Goal: Task Accomplishment & Management: Use online tool/utility

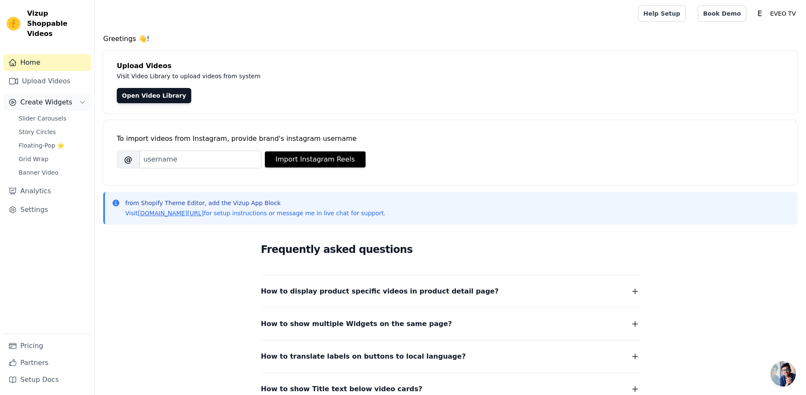
click at [53, 97] on span "Create Widgets" at bounding box center [46, 102] width 52 height 10
click at [52, 114] on span "Slider Carousels" at bounding box center [43, 118] width 48 height 8
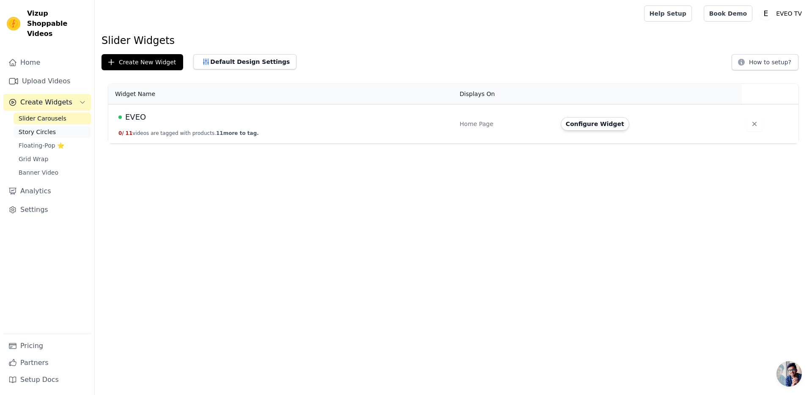
click at [47, 128] on span "Story Circles" at bounding box center [37, 132] width 37 height 8
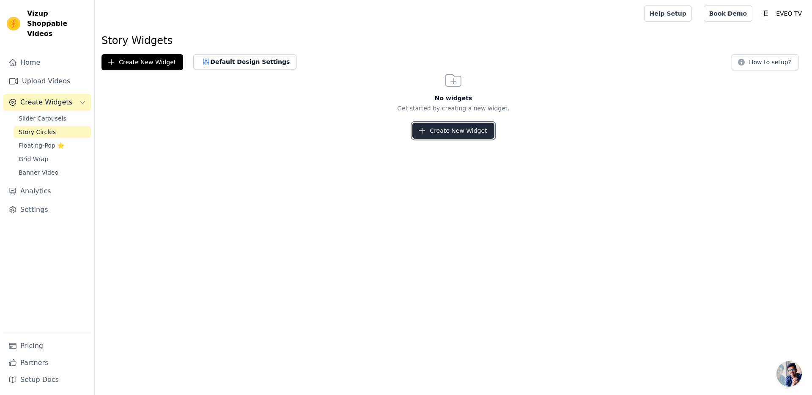
click at [479, 132] on button "Create New Widget" at bounding box center [453, 131] width 82 height 16
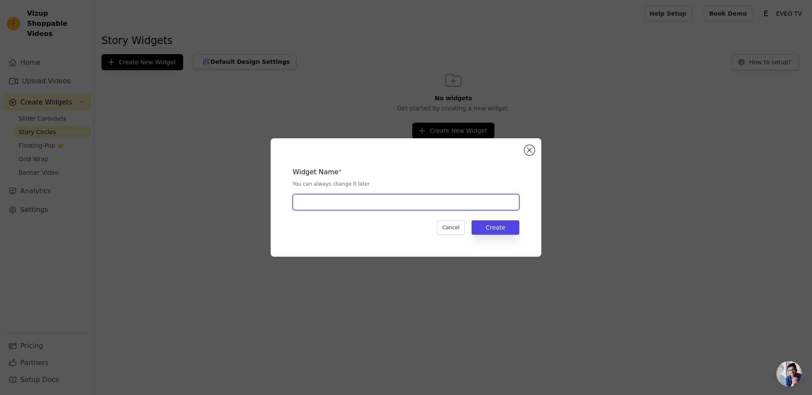
click at [379, 203] on input "text" at bounding box center [406, 202] width 227 height 16
type input "EVEO"
click at [512, 230] on button "Create" at bounding box center [496, 227] width 48 height 14
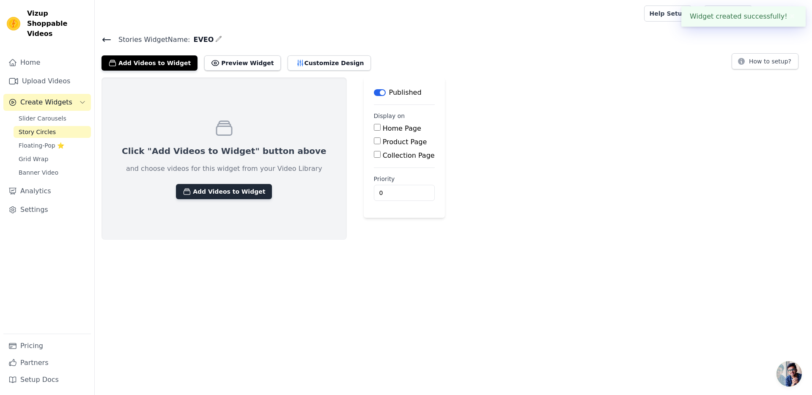
click at [237, 194] on button "Add Videos to Widget" at bounding box center [224, 191] width 96 height 15
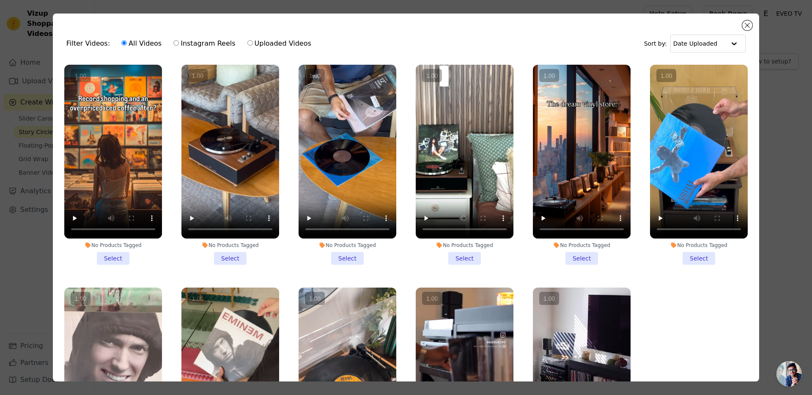
click at [226, 258] on li "No Products Tagged Select" at bounding box center [230, 165] width 98 height 200
click at [0, 0] on input "No Products Tagged Select" at bounding box center [0, 0] width 0 height 0
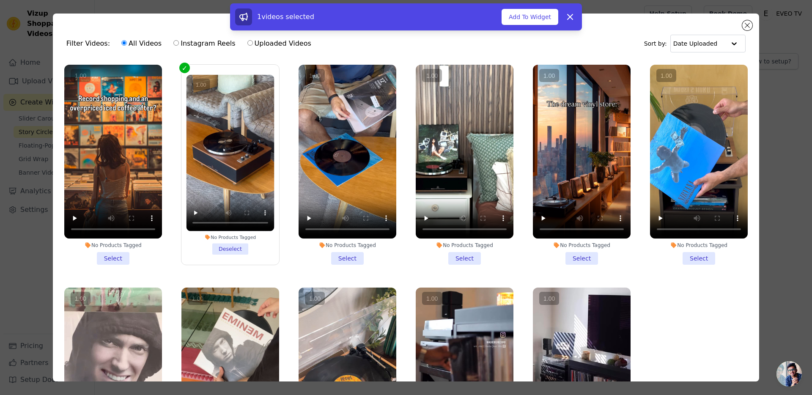
click at [345, 258] on li "No Products Tagged Select" at bounding box center [348, 165] width 98 height 200
click at [0, 0] on input "No Products Tagged Select" at bounding box center [0, 0] width 0 height 0
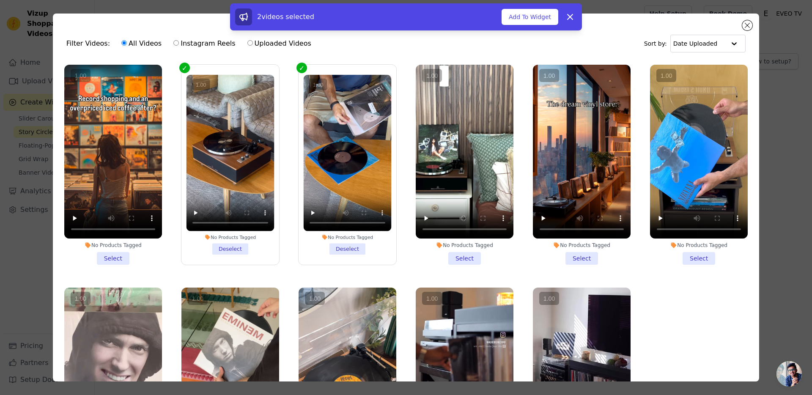
click at [455, 258] on li "No Products Tagged Select" at bounding box center [465, 165] width 98 height 200
click at [0, 0] on input "No Products Tagged Select" at bounding box center [0, 0] width 0 height 0
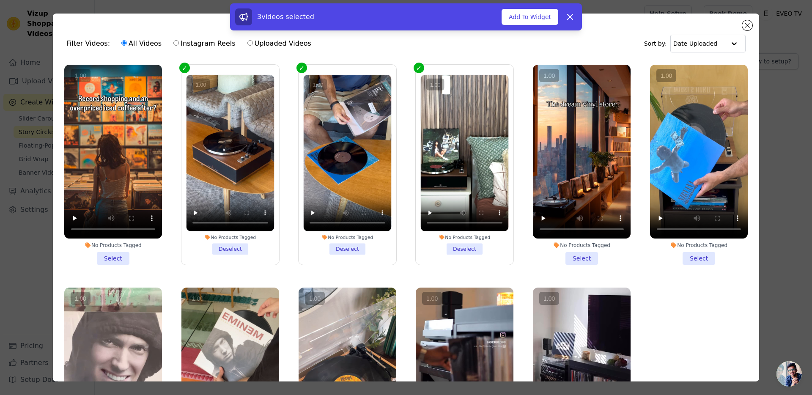
click at [683, 255] on li "No Products Tagged Select" at bounding box center [699, 165] width 98 height 200
click at [0, 0] on input "No Products Tagged Select" at bounding box center [0, 0] width 0 height 0
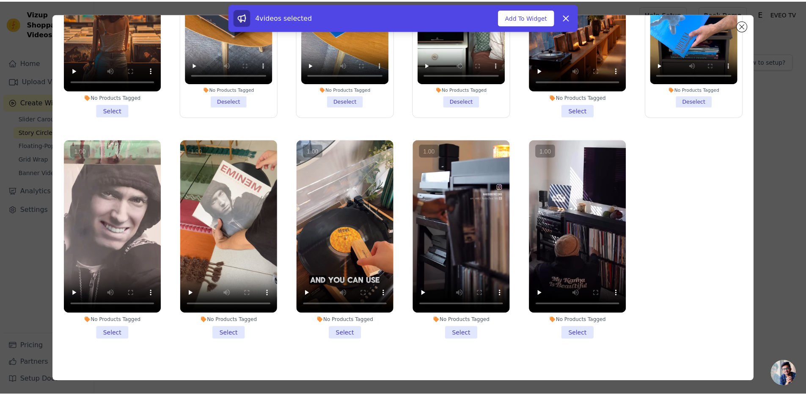
scroll to position [74, 0]
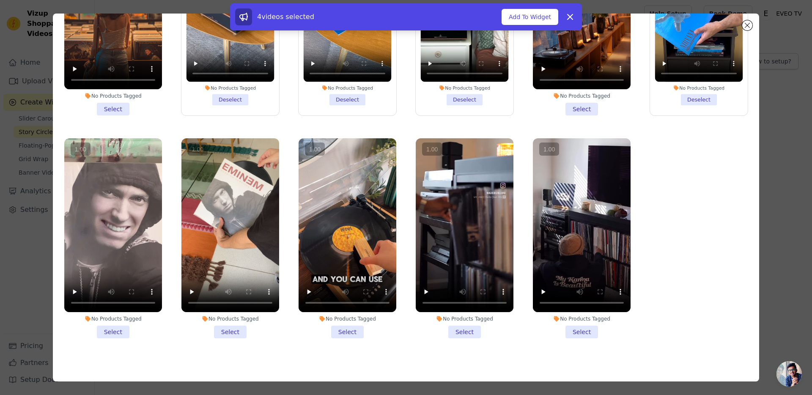
click at [233, 325] on li "No Products Tagged Select" at bounding box center [230, 238] width 98 height 200
click at [0, 0] on input "No Products Tagged Select" at bounding box center [0, 0] width 0 height 0
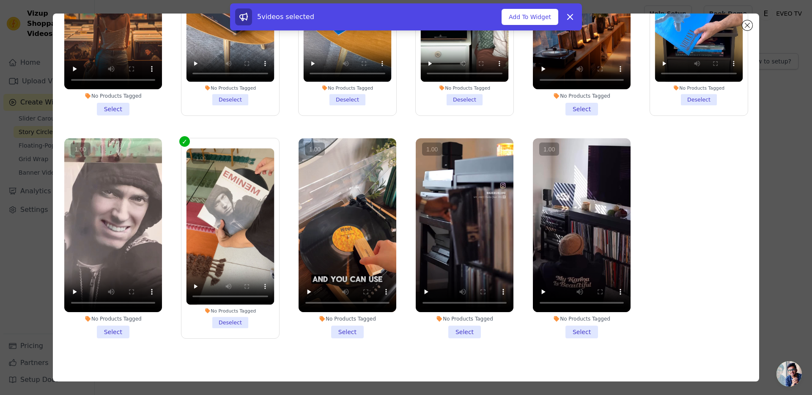
click at [347, 323] on li "No Products Tagged Select" at bounding box center [348, 238] width 98 height 200
click at [0, 0] on input "No Products Tagged Select" at bounding box center [0, 0] width 0 height 0
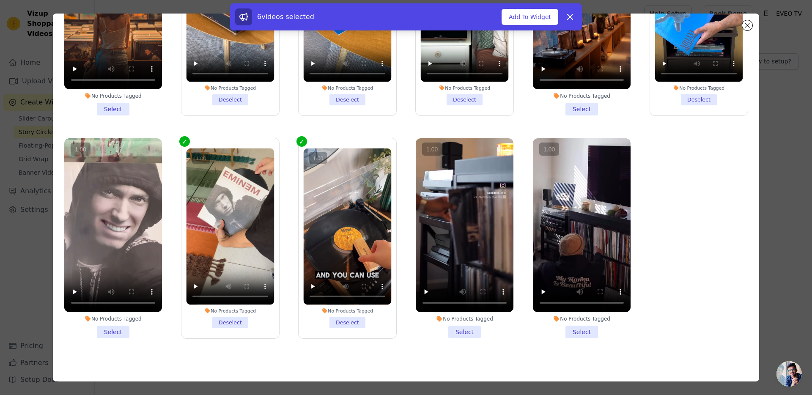
click at [465, 325] on li "No Products Tagged Select" at bounding box center [465, 238] width 98 height 200
click at [0, 0] on input "No Products Tagged Select" at bounding box center [0, 0] width 0 height 0
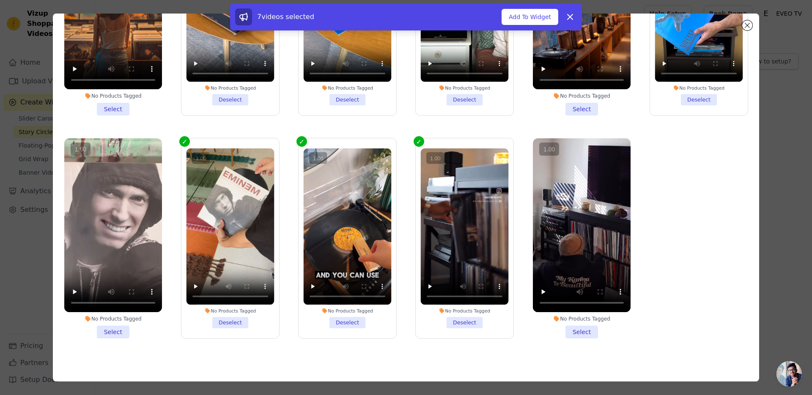
click at [570, 329] on li "No Products Tagged Select" at bounding box center [582, 238] width 98 height 200
click at [0, 0] on input "No Products Tagged Select" at bounding box center [0, 0] width 0 height 0
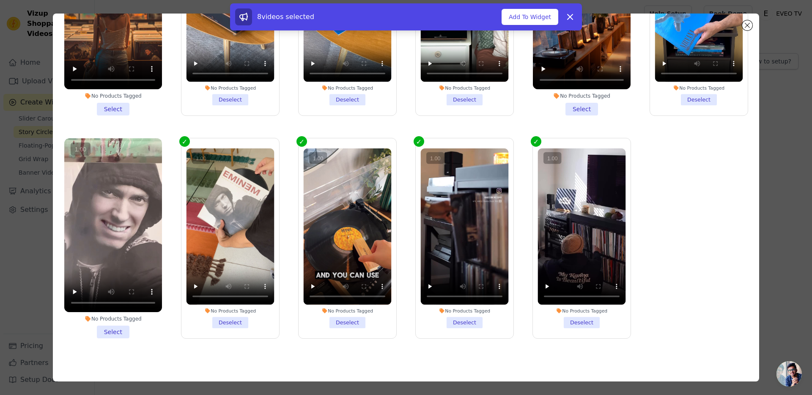
click at [119, 324] on li "No Products Tagged Select" at bounding box center [113, 238] width 98 height 200
click at [0, 0] on input "No Products Tagged Select" at bounding box center [0, 0] width 0 height 0
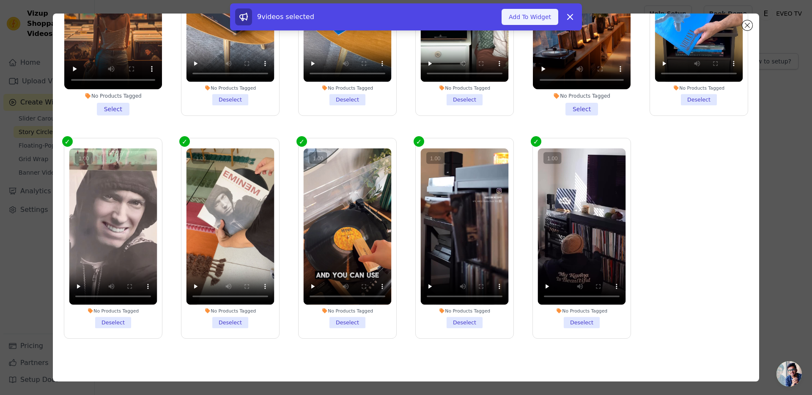
click at [528, 16] on button "Add To Widget" at bounding box center [530, 17] width 57 height 16
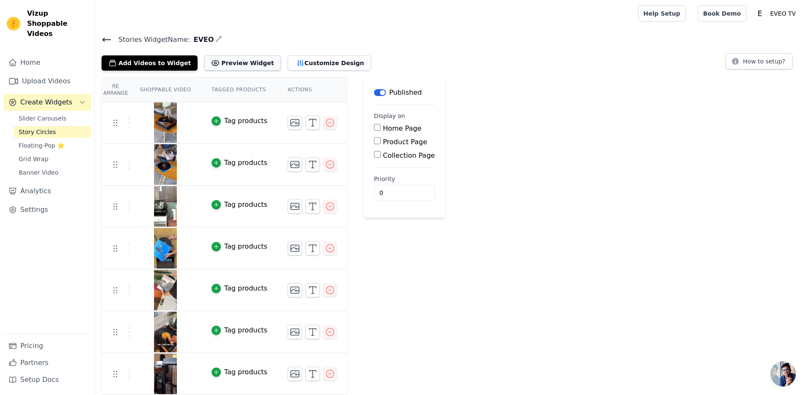
click at [251, 63] on button "Preview Widget" at bounding box center [242, 62] width 76 height 15
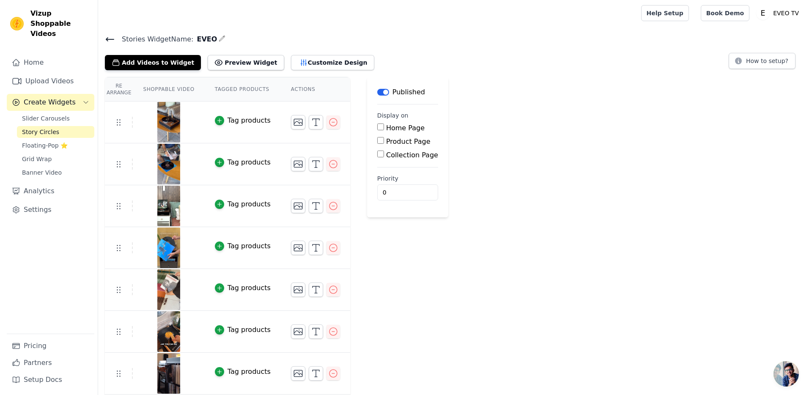
scroll to position [0, 0]
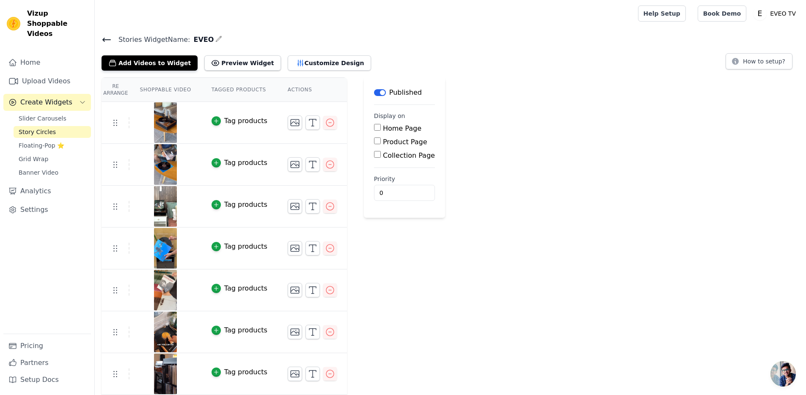
click at [383, 131] on label "Home Page" at bounding box center [402, 128] width 38 height 8
click at [381, 131] on input "Home Page" at bounding box center [377, 127] width 7 height 7
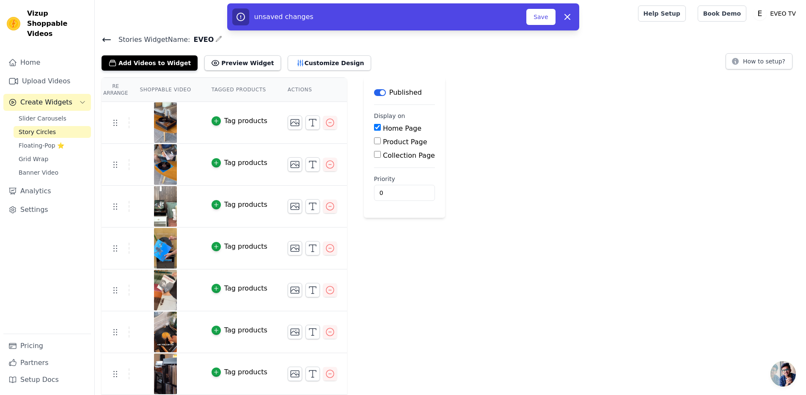
click at [388, 129] on label "Home Page" at bounding box center [402, 128] width 38 height 8
click at [381, 129] on input "Home Page" at bounding box center [377, 127] width 7 height 7
checkbox input "false"
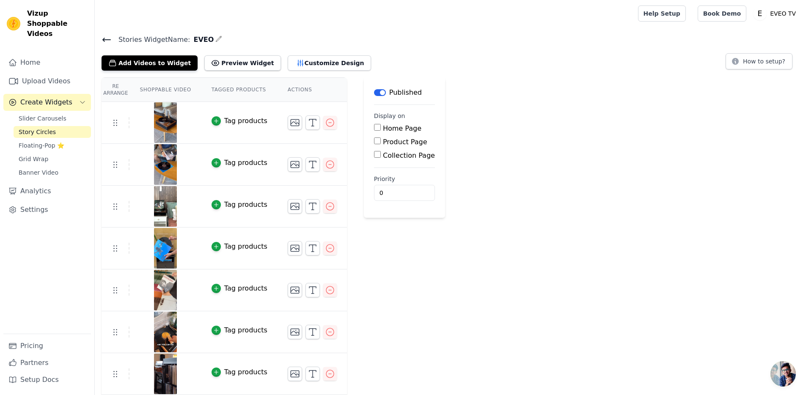
click at [390, 142] on label "Product Page" at bounding box center [405, 142] width 44 height 8
click at [381, 142] on input "Product Page" at bounding box center [377, 140] width 7 height 7
checkbox input "true"
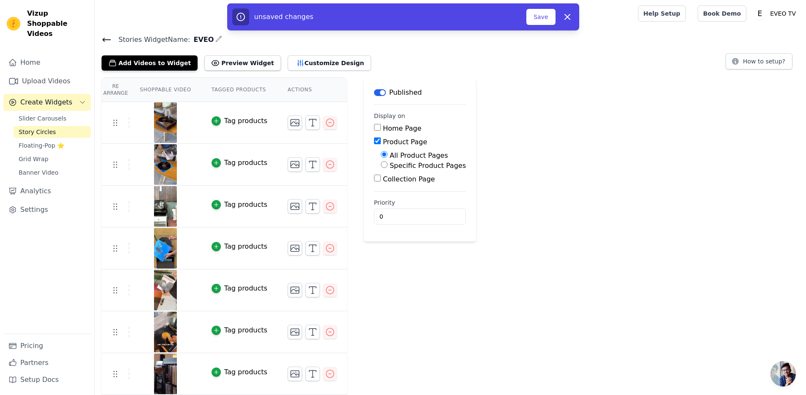
click at [404, 167] on label "Specific Product Pages" at bounding box center [427, 166] width 76 height 8
click at [387, 167] on input "Specific Product Pages" at bounding box center [384, 164] width 7 height 7
radio input "true"
click at [405, 187] on button "Select Products" at bounding box center [409, 185] width 57 height 14
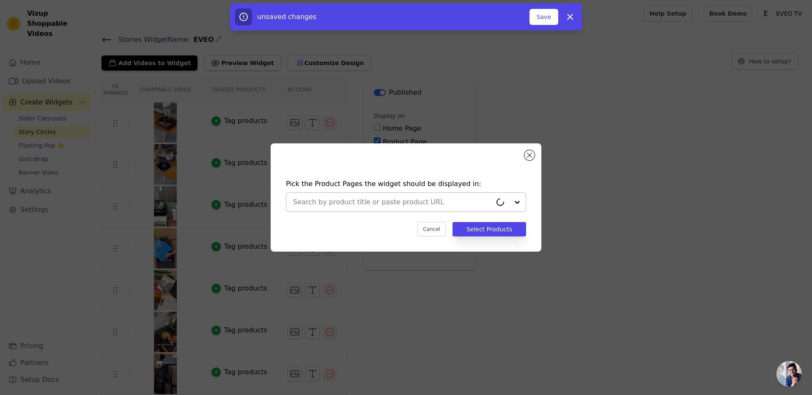
click at [402, 200] on input "text" at bounding box center [392, 202] width 199 height 10
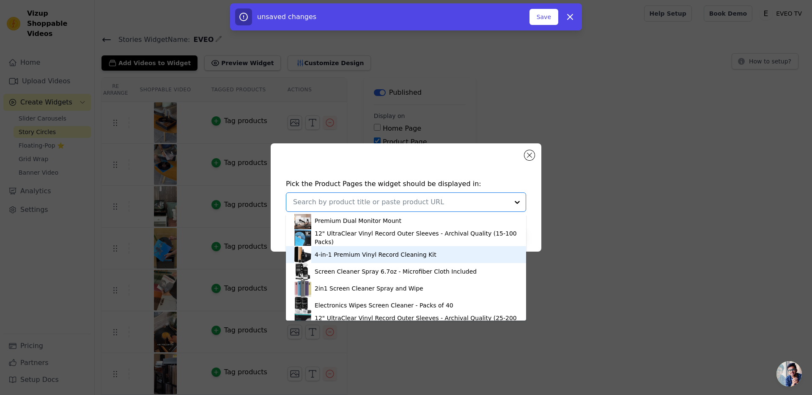
scroll to position [120, 0]
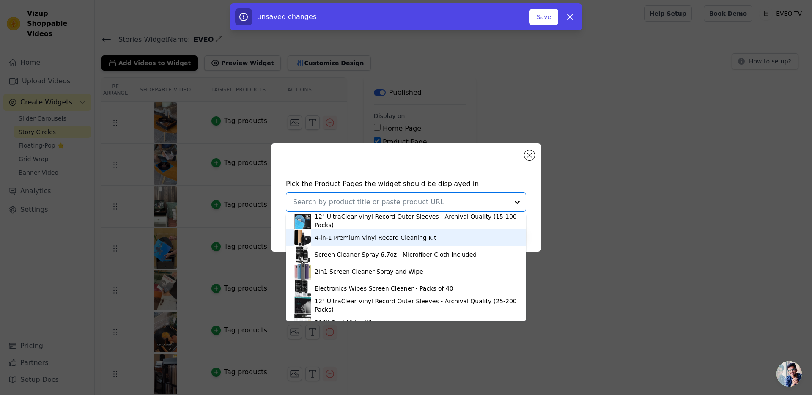
click at [356, 244] on div "4-in-1 Premium Vinyl Record Cleaning Kit" at bounding box center [405, 237] width 223 height 17
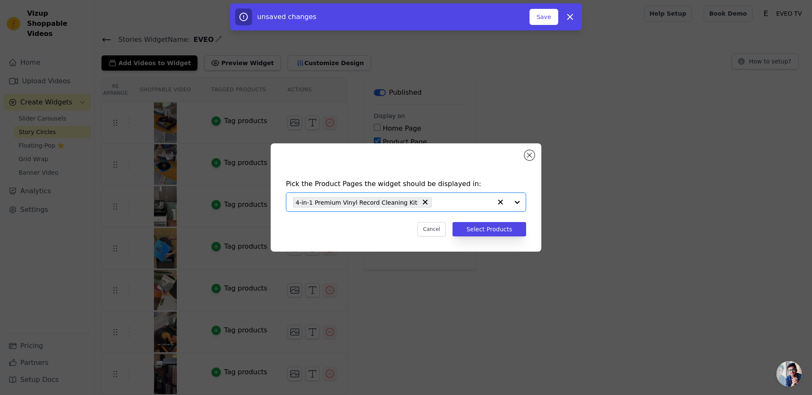
click at [355, 241] on div "Pick the Product Pages the widget should be displayed in: Option 4-in-1 Premium…" at bounding box center [405, 207] width 257 height 74
click at [482, 232] on button "Select Products" at bounding box center [490, 229] width 74 height 14
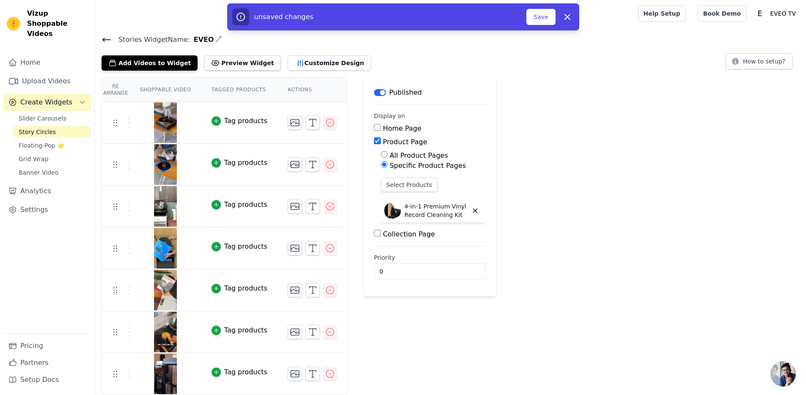
click at [407, 233] on label "Collection Page" at bounding box center [409, 234] width 52 height 8
click at [381, 233] on input "Collection Page" at bounding box center [377, 233] width 7 height 7
checkbox input "true"
click at [418, 259] on label "Specific Collection Pages" at bounding box center [431, 258] width 84 height 8
click at [387, 259] on input "Specific Collection Pages" at bounding box center [384, 256] width 7 height 7
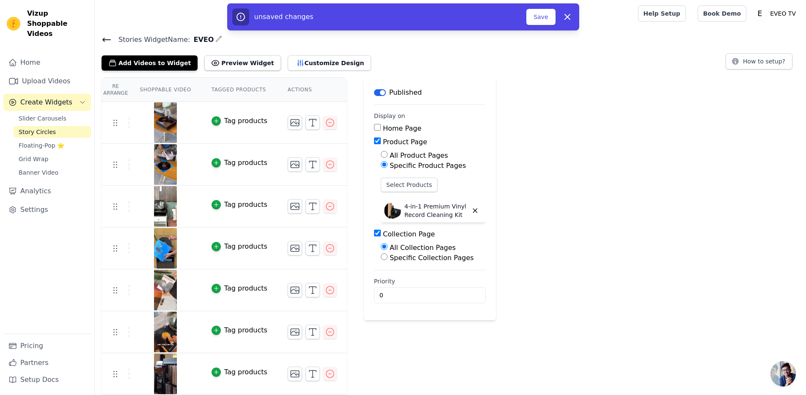
radio input "true"
click at [421, 277] on button "Select Collection Pages" at bounding box center [421, 277] width 80 height 14
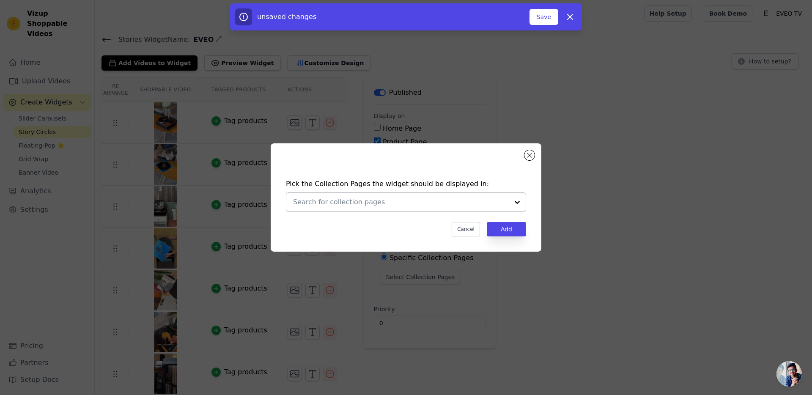
click at [417, 195] on div at bounding box center [401, 202] width 216 height 19
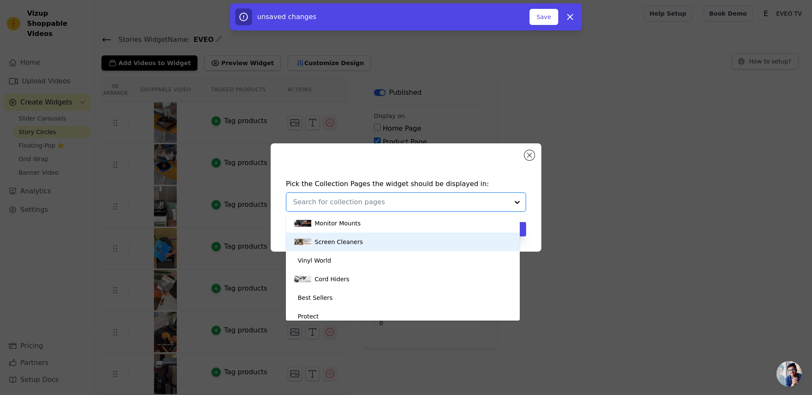
scroll to position [18, 0]
click at [337, 241] on div "Vinyl World" at bounding box center [402, 242] width 217 height 19
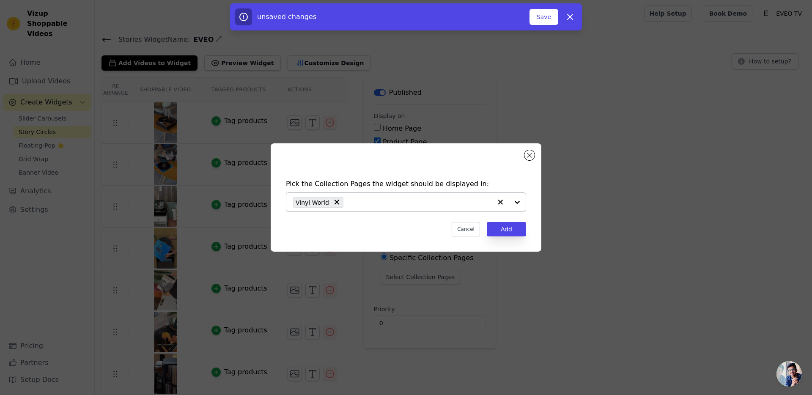
click at [425, 207] on div "Vinyl World" at bounding box center [392, 202] width 199 height 19
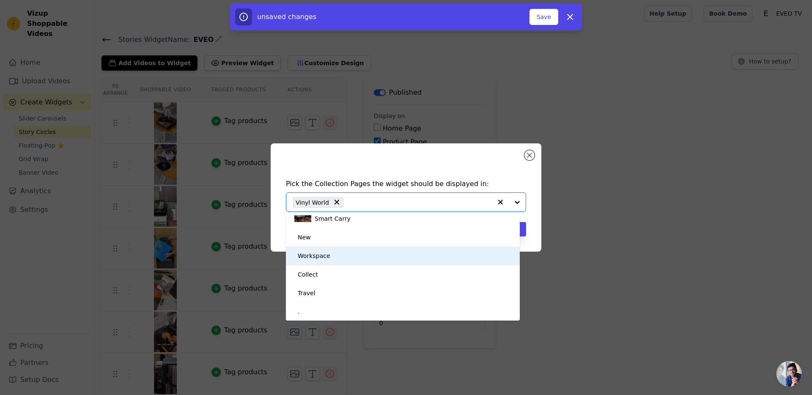
scroll to position [154, 0]
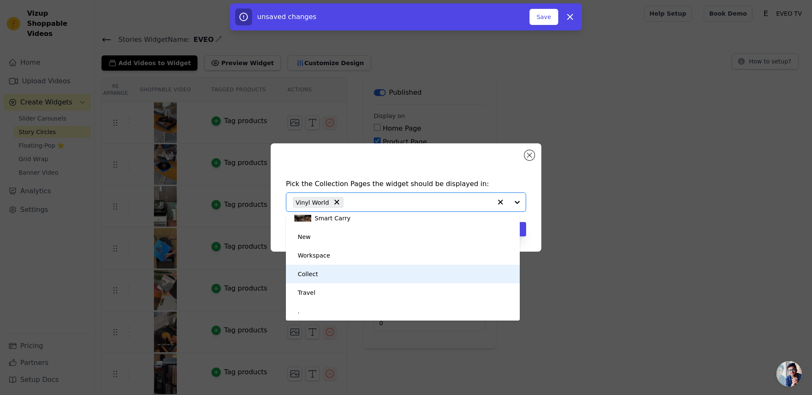
click at [332, 274] on div "Collect" at bounding box center [402, 274] width 217 height 19
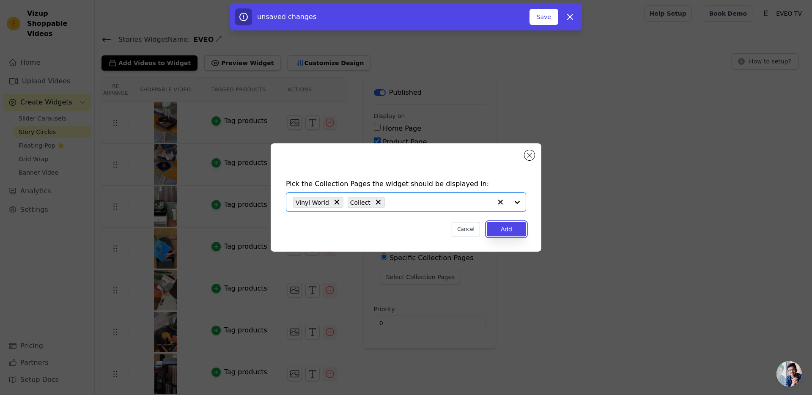
click at [500, 225] on button "Add" at bounding box center [506, 229] width 39 height 14
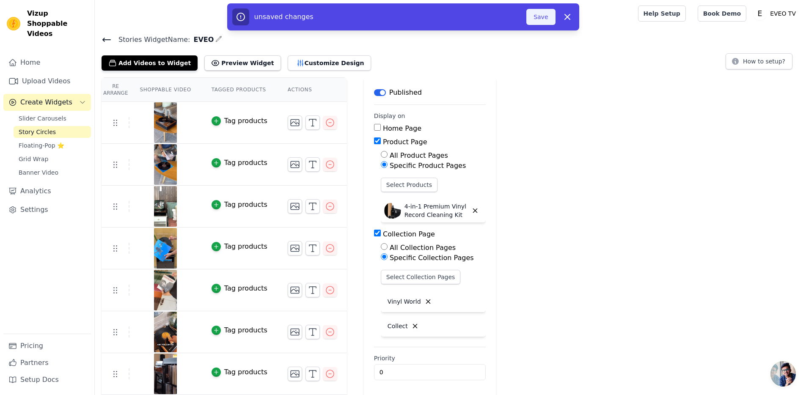
click at [546, 22] on button "Save" at bounding box center [540, 17] width 29 height 16
click at [543, 16] on button "Save" at bounding box center [540, 17] width 29 height 16
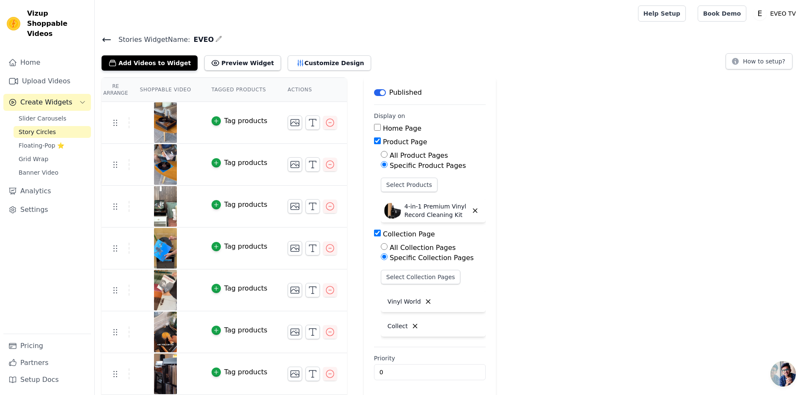
drag, startPoint x: 48, startPoint y: 14, endPoint x: 36, endPoint y: 14, distance: 11.4
click at [49, 15] on span "Vizup Shoppable Videos" at bounding box center [57, 23] width 60 height 30
click at [36, 14] on span "Vizup Shoppable Videos" at bounding box center [57, 23] width 60 height 30
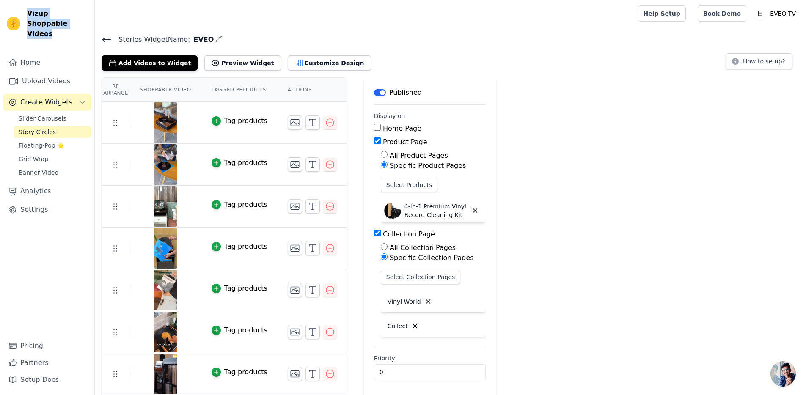
copy div "Vizup Shoppable Videos"
click at [52, 114] on span "Slider Carousels" at bounding box center [43, 118] width 48 height 8
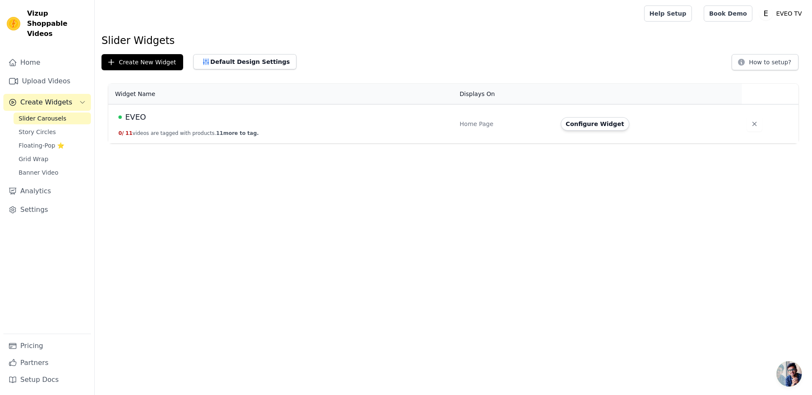
click at [515, 133] on td "Home Page" at bounding box center [505, 123] width 101 height 39
click at [596, 126] on button "Configure Widget" at bounding box center [595, 124] width 69 height 14
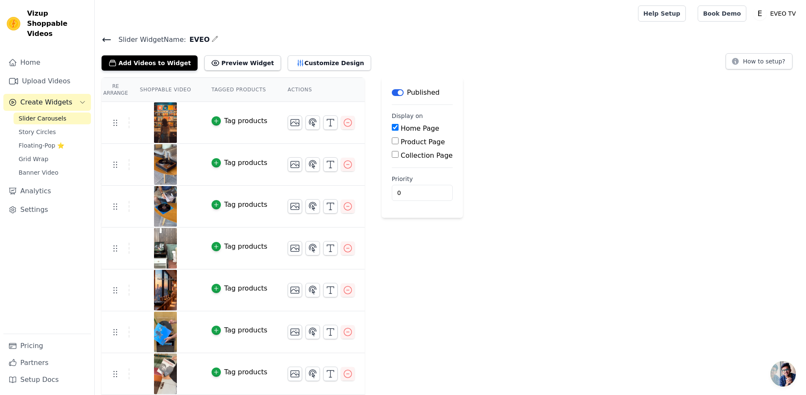
click at [423, 142] on label "Product Page" at bounding box center [422, 142] width 44 height 8
click at [398, 142] on input "Product Page" at bounding box center [395, 140] width 7 height 7
checkbox input "true"
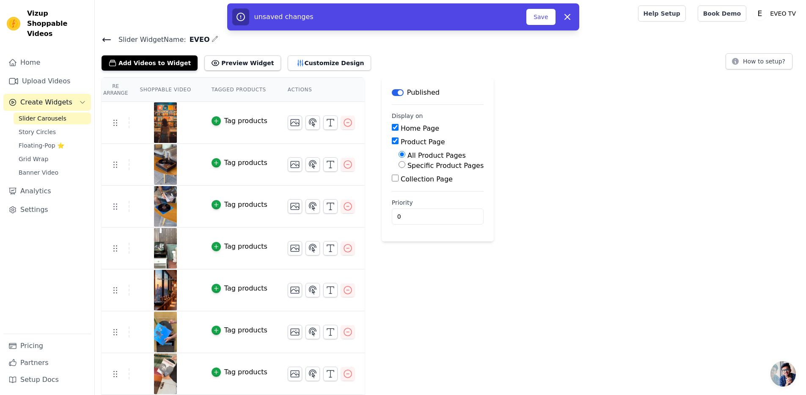
click at [433, 165] on label "Specific Product Pages" at bounding box center [445, 166] width 76 height 8
click at [405, 165] on input "Specific Product Pages" at bounding box center [401, 164] width 7 height 7
radio input "true"
click at [431, 181] on button "Select Products" at bounding box center [426, 185] width 57 height 14
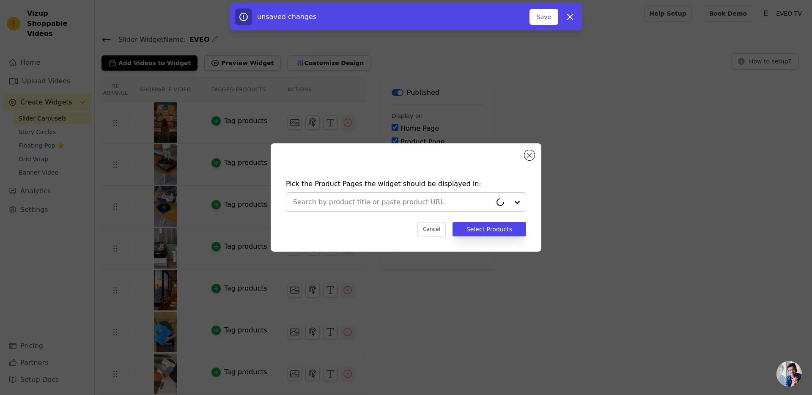
click at [422, 196] on div at bounding box center [392, 202] width 199 height 19
type input "vinyl"
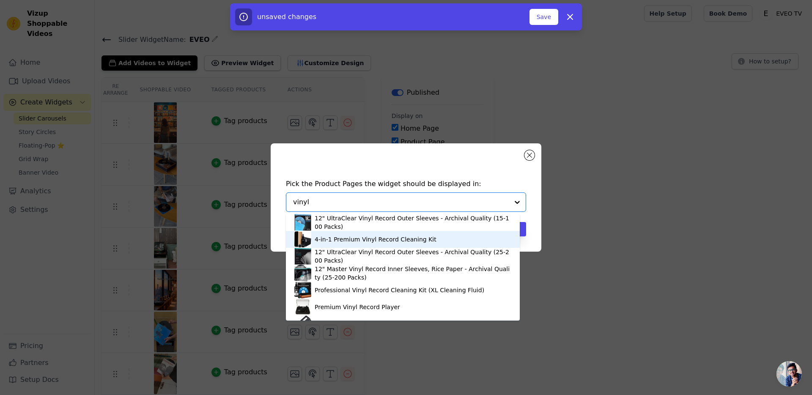
click at [351, 245] on div "4-in-1 Premium Vinyl Record Cleaning Kit" at bounding box center [402, 239] width 217 height 17
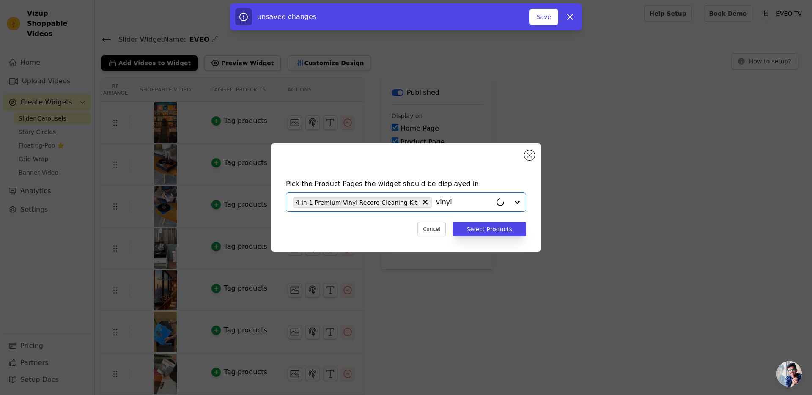
click at [461, 205] on input "vinyl" at bounding box center [464, 202] width 56 height 10
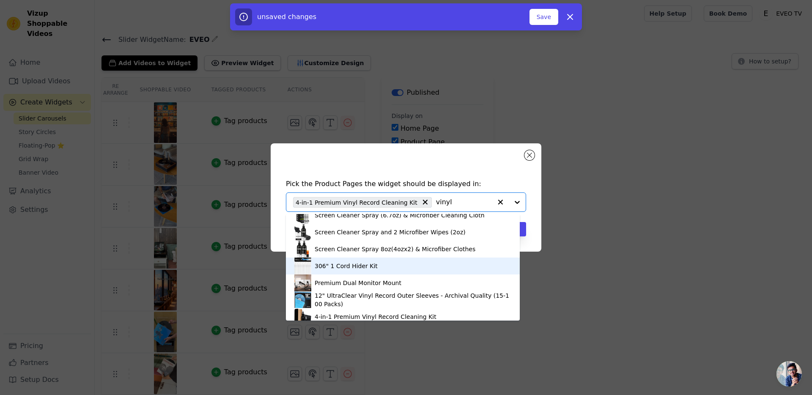
scroll to position [52, 0]
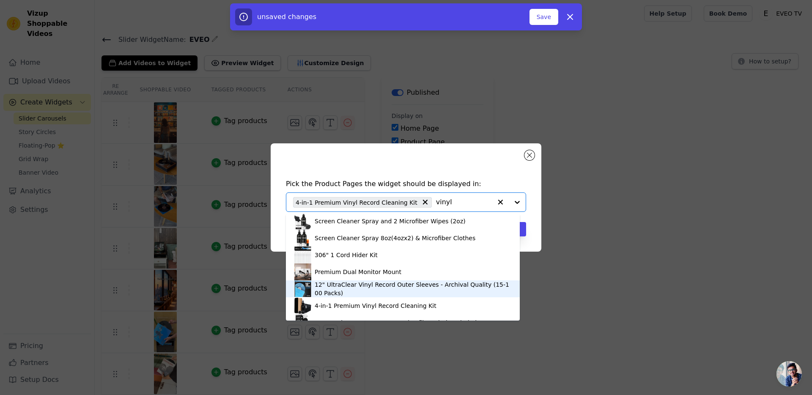
click at [344, 285] on div "12" UltraClear Vinyl Record Outer Sleeves - Archival Quality (15-100 Packs)" at bounding box center [413, 288] width 197 height 17
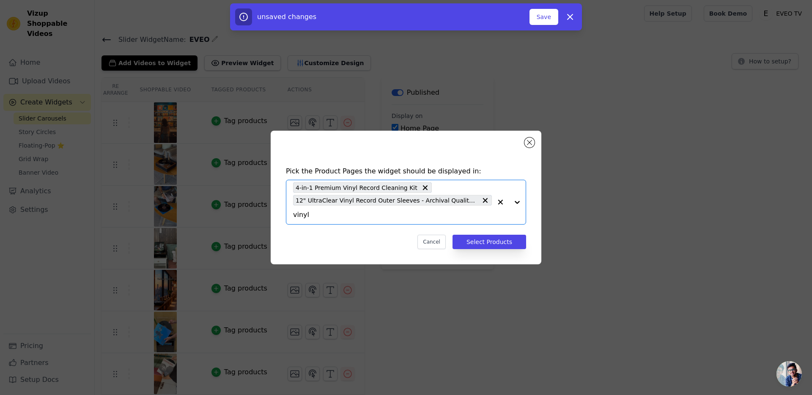
click at [427, 217] on input "vinyl" at bounding box center [392, 215] width 199 height 10
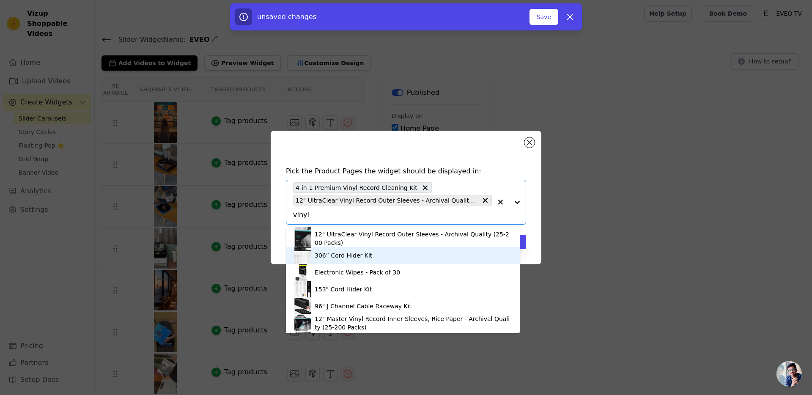
scroll to position [182, 0]
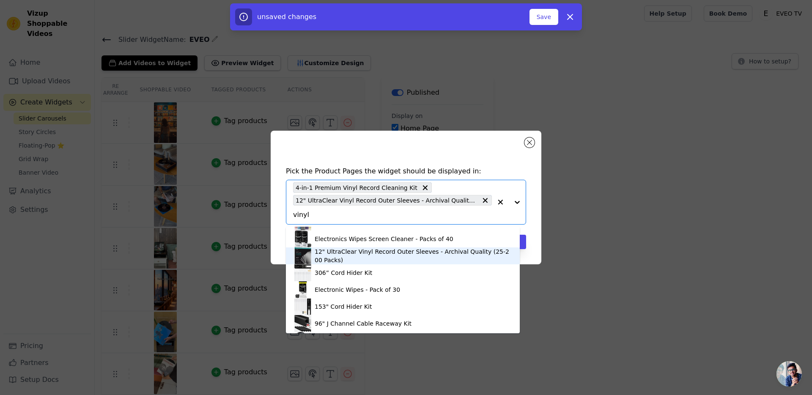
click at [333, 259] on div "12" UltraClear Vinyl Record Outer Sleeves - Archival Quality (25-200 Packs)" at bounding box center [413, 255] width 197 height 17
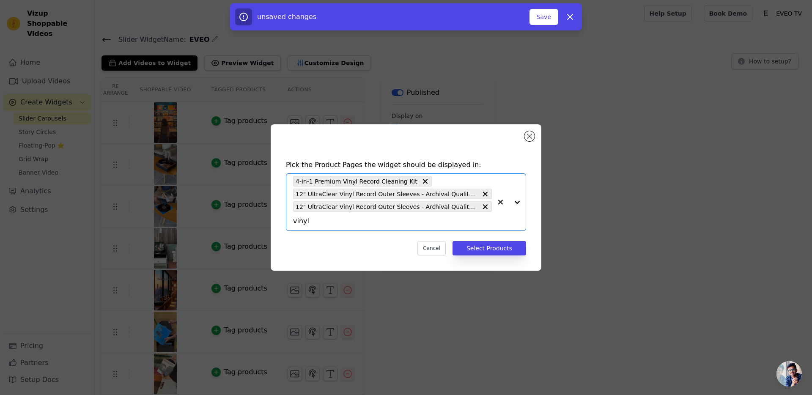
click at [335, 215] on div "4-in-1 Premium Vinyl Record Cleaning Kit 12" UltraClear Vinyl Record Outer Slee…" at bounding box center [392, 202] width 199 height 57
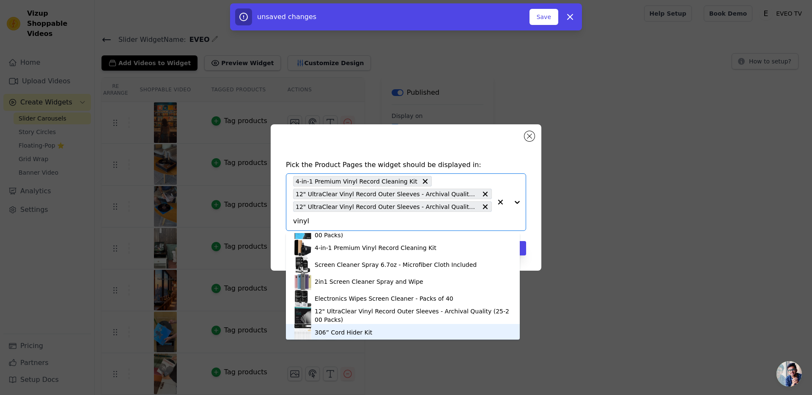
scroll to position [130, 0]
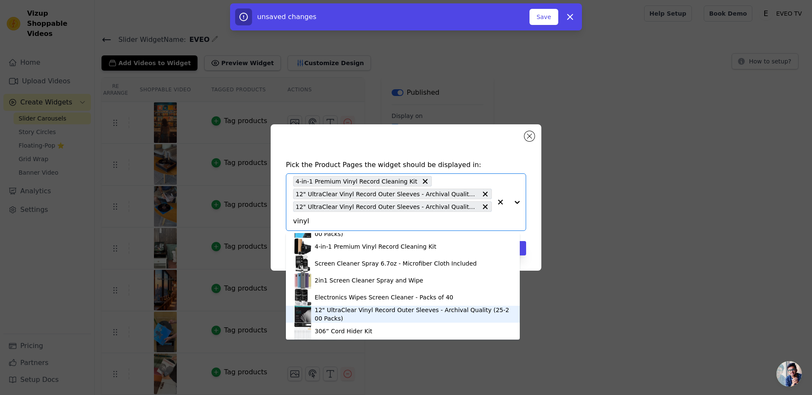
click at [327, 315] on div "12" UltraClear Vinyl Record Outer Sleeves - Archival Quality (25-200 Packs)" at bounding box center [413, 314] width 197 height 17
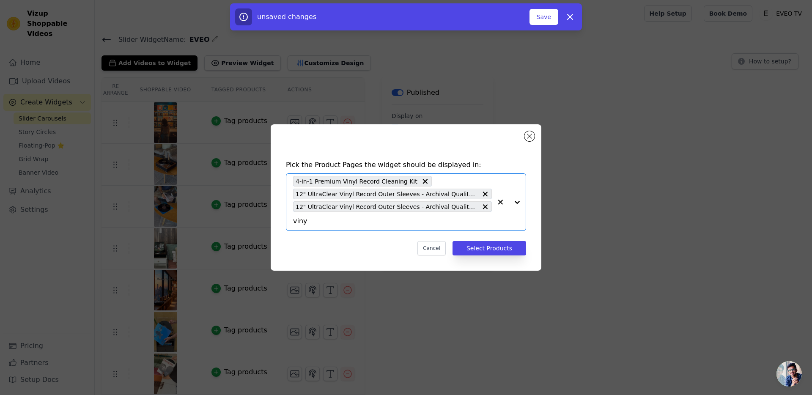
type input "vinyl"
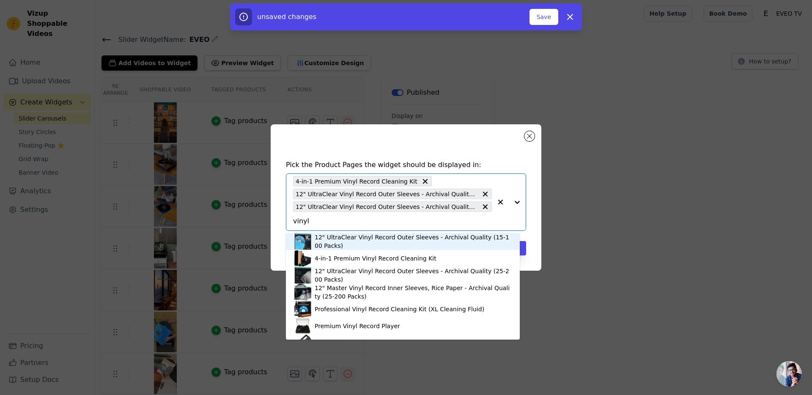
click at [339, 239] on div "12" UltraClear Vinyl Record Outer Sleeves - Archival Quality (15-100 Packs)" at bounding box center [413, 241] width 197 height 17
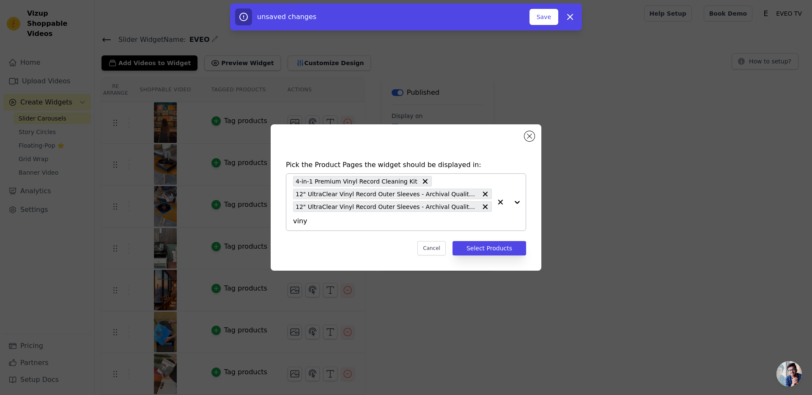
type input "vinyl"
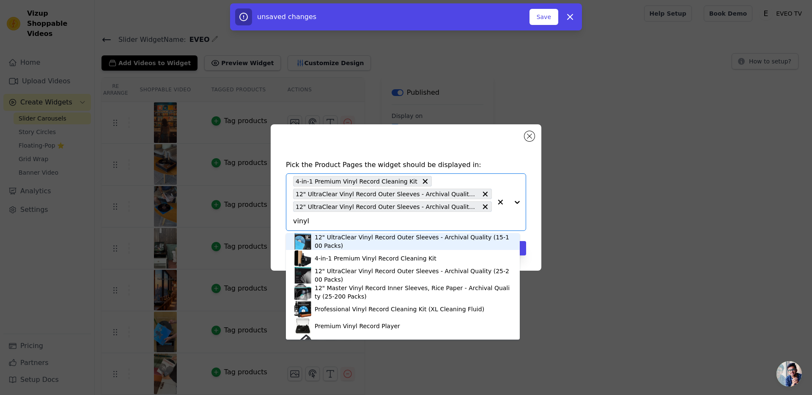
click at [382, 242] on div "12" UltraClear Vinyl Record Outer Sleeves - Archival Quality (15-100 Packs)" at bounding box center [413, 241] width 197 height 17
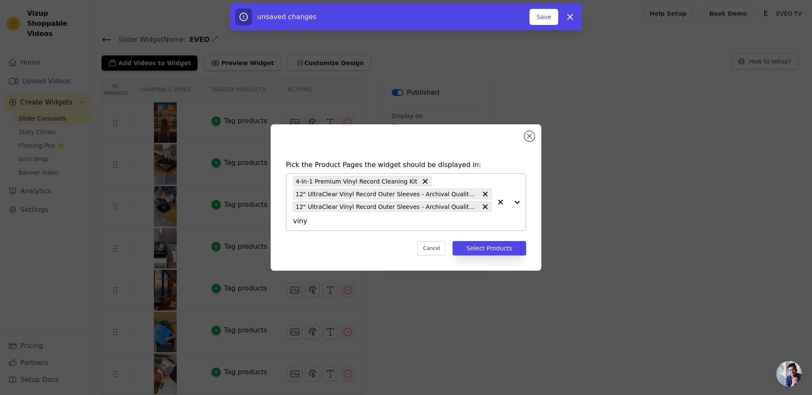
type input "vinyl"
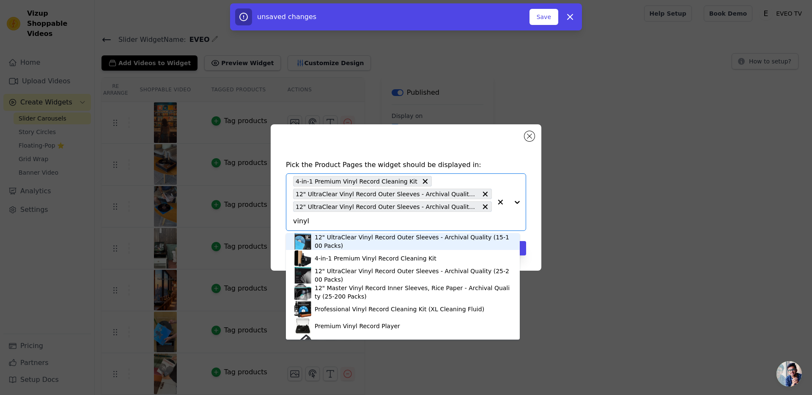
click at [381, 242] on div "12" UltraClear Vinyl Record Outer Sleeves - Archival Quality (15-100 Packs)" at bounding box center [413, 241] width 197 height 17
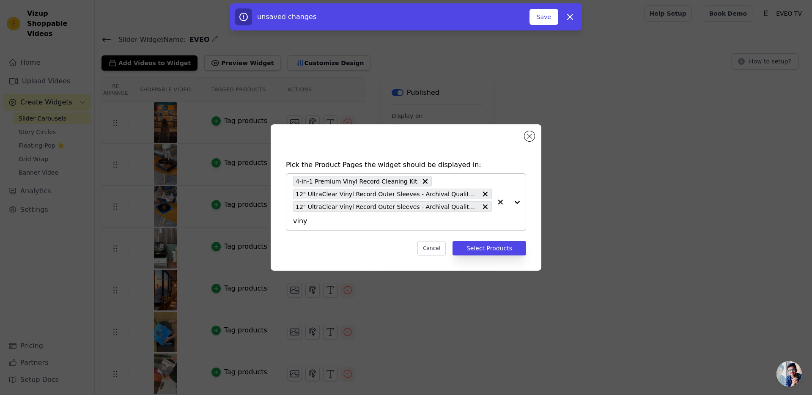
type input "vinyl"
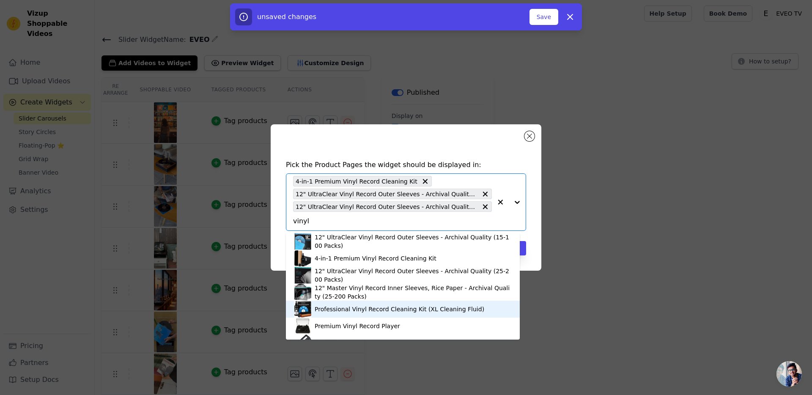
click at [341, 308] on div "Professional Vinyl Record Cleaning Kit (XL Cleaning Fluid)" at bounding box center [400, 309] width 170 height 8
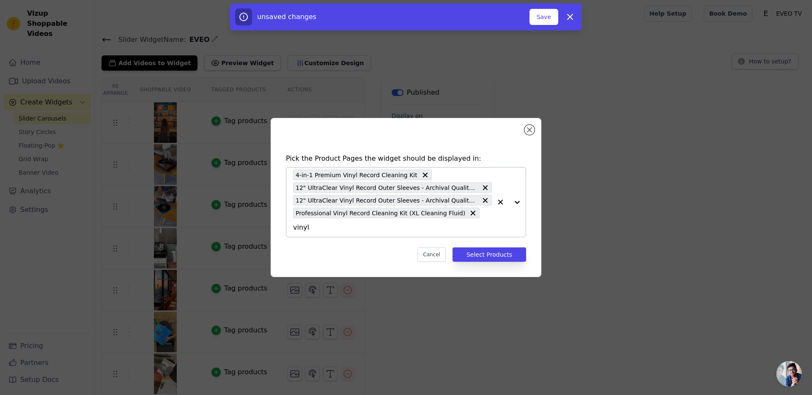
click at [518, 203] on div at bounding box center [509, 201] width 34 height 69
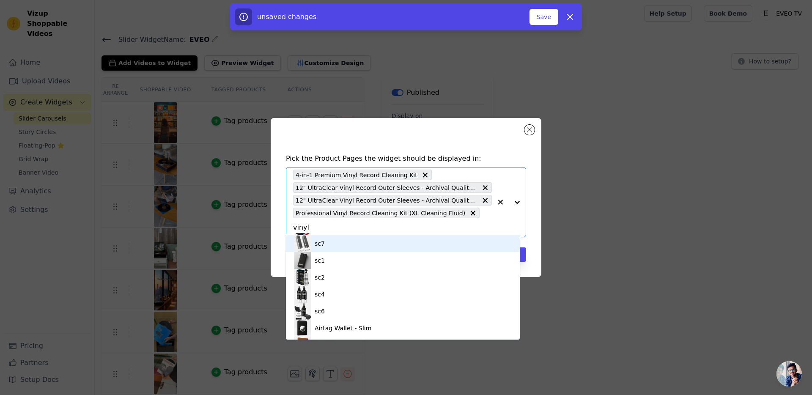
scroll to position [287, 0]
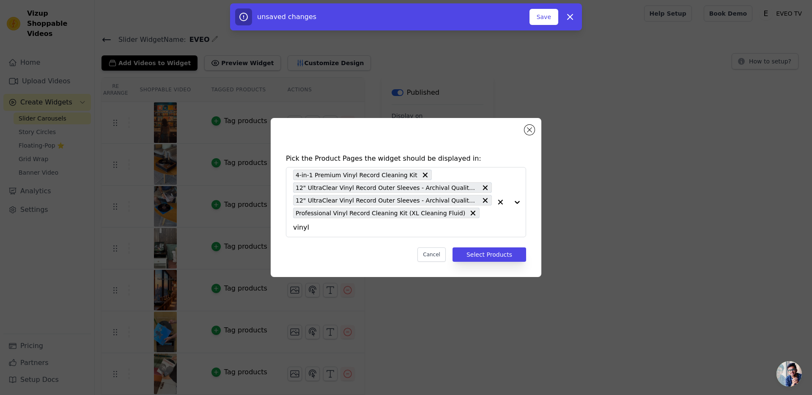
click at [539, 243] on div "Pick the Product Pages the widget should be displayed in: 4-in-1 Premium Vinyl …" at bounding box center [406, 197] width 271 height 159
click at [514, 247] on button "Select Products" at bounding box center [490, 254] width 74 height 14
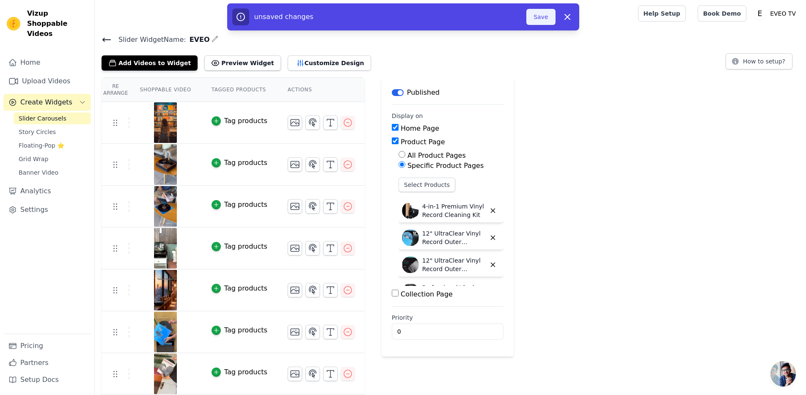
click at [539, 12] on button "Save" at bounding box center [540, 17] width 29 height 16
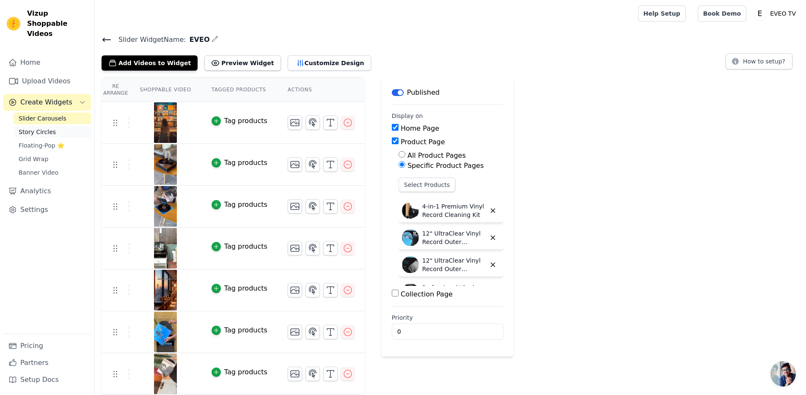
click at [45, 128] on span "Story Circles" at bounding box center [37, 132] width 37 height 8
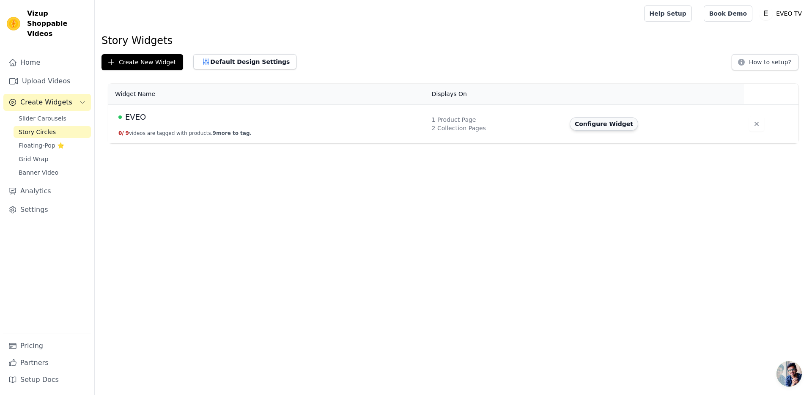
click at [595, 128] on button "Configure Widget" at bounding box center [604, 124] width 69 height 14
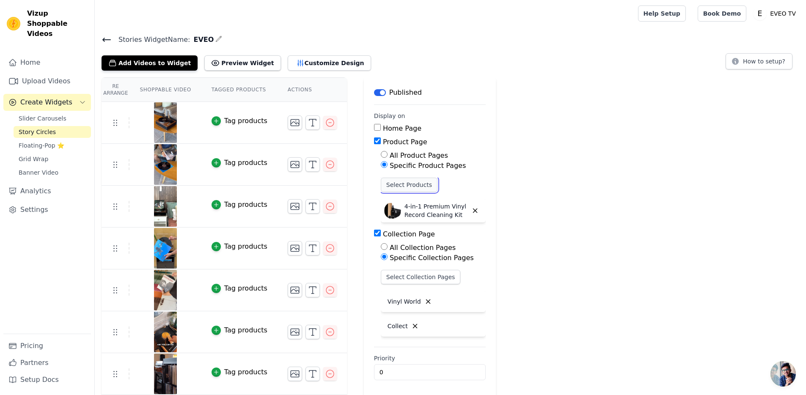
click at [413, 187] on button "Select Products" at bounding box center [409, 185] width 57 height 14
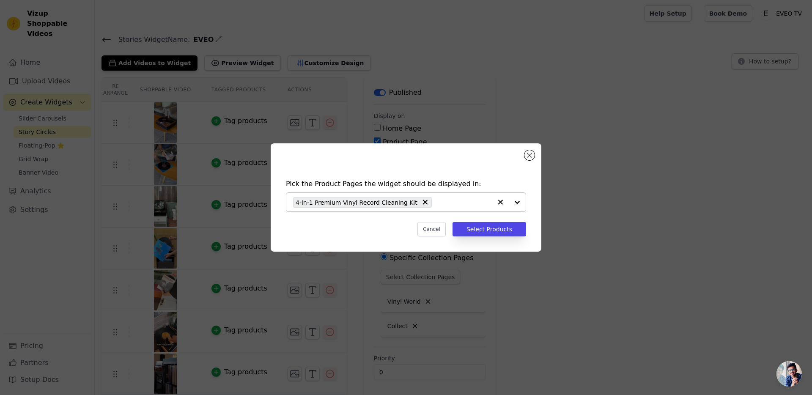
click at [436, 199] on input "text" at bounding box center [464, 202] width 56 height 10
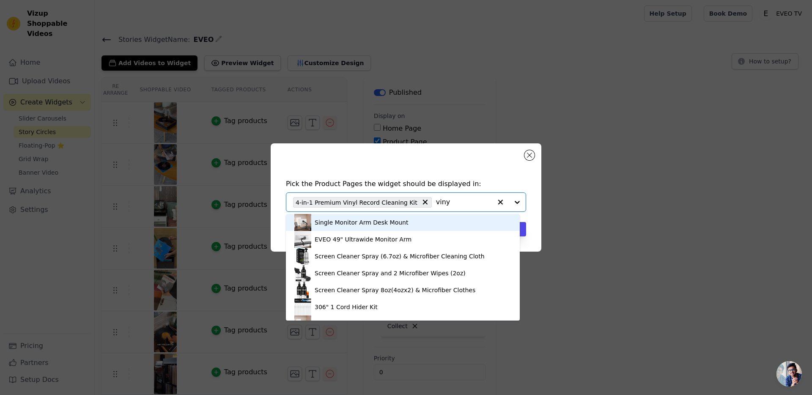
type input "vinyl"
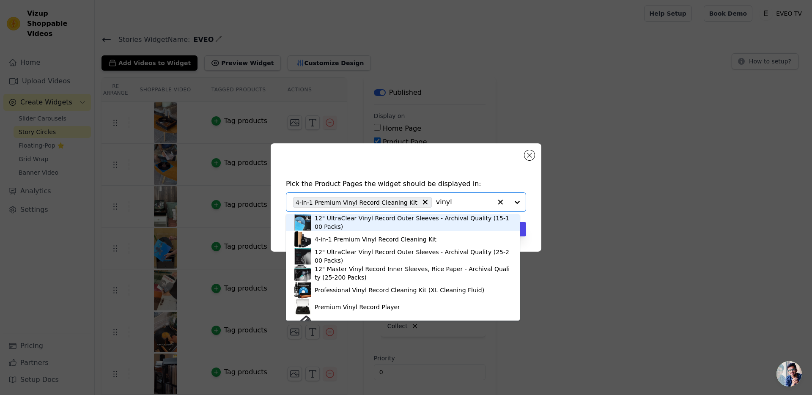
click at [358, 222] on div "12" UltraClear Vinyl Record Outer Sleeves - Archival Quality (15-100 Packs)" at bounding box center [413, 222] width 197 height 17
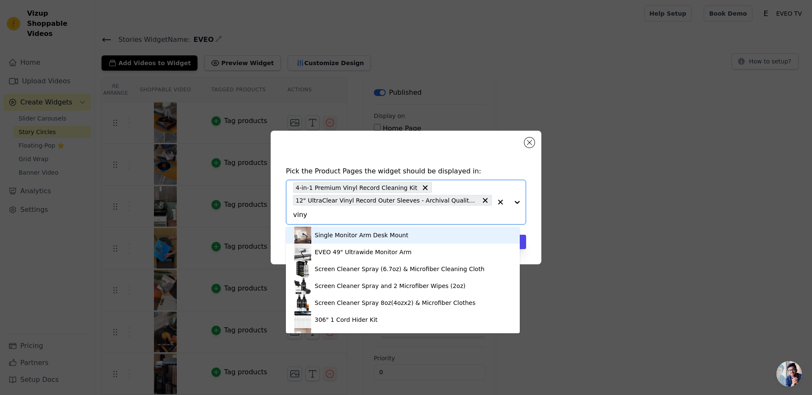
type input "vinyl"
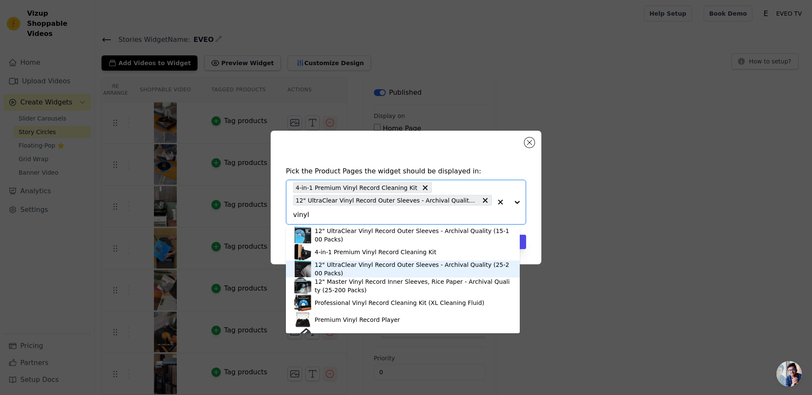
click at [352, 266] on div "12" UltraClear Vinyl Record Outer Sleeves - Archival Quality (25-200 Packs)" at bounding box center [413, 269] width 197 height 17
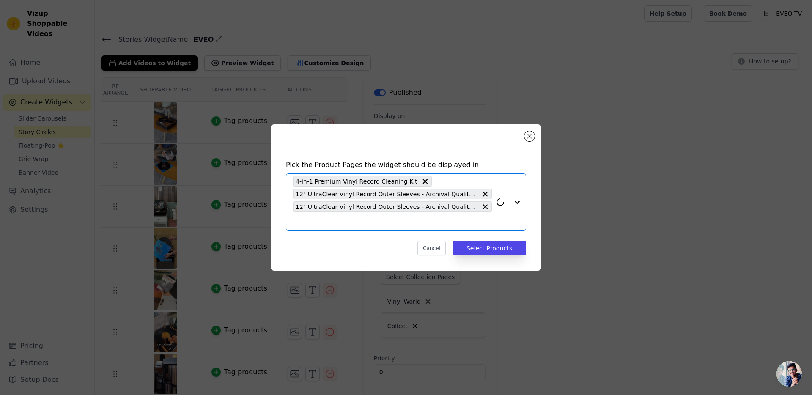
paste input "vinyl"
type input "vinyl"
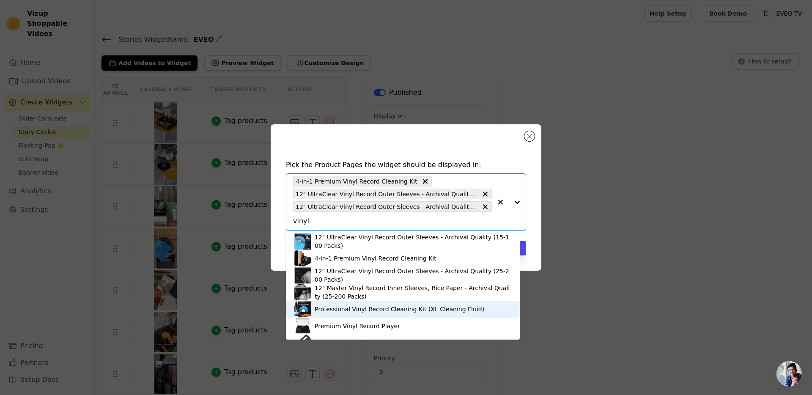
click at [332, 306] on div "Professional Vinyl Record Cleaning Kit (XL Cleaning Fluid)" at bounding box center [400, 309] width 170 height 8
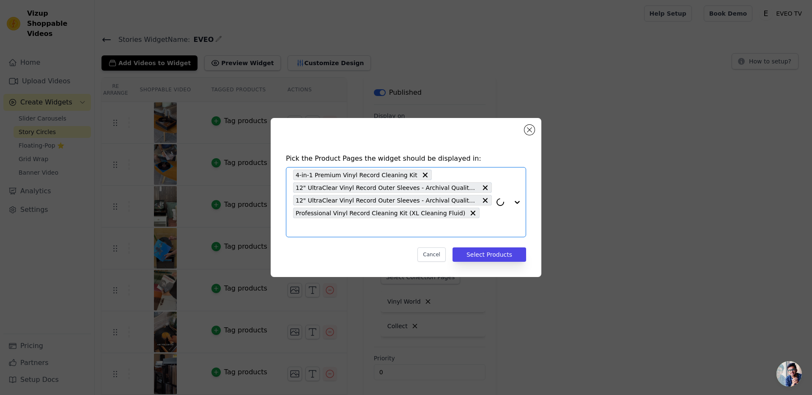
paste input "vinyl"
type input "vinyl"
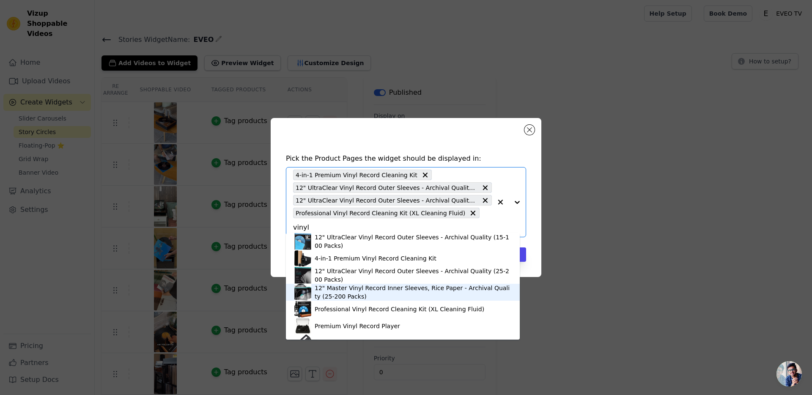
click at [341, 292] on div "12" Master Vinyl Record Inner Sleeves, Rice Paper - Archival Quality (25-200 Pa…" at bounding box center [413, 292] width 197 height 17
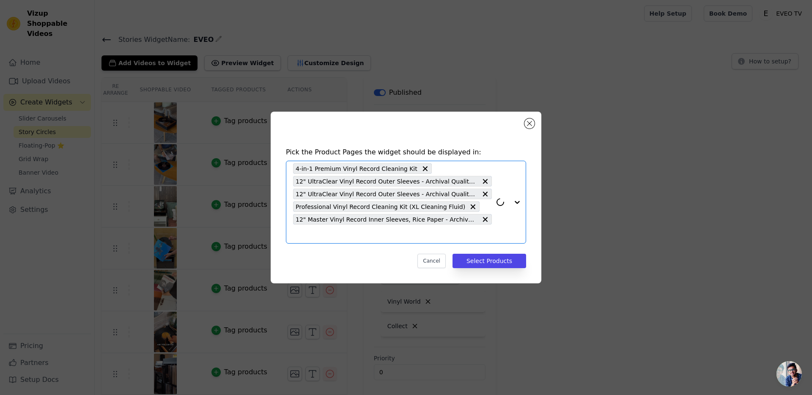
paste input "vinyl"
type input "vinyl"
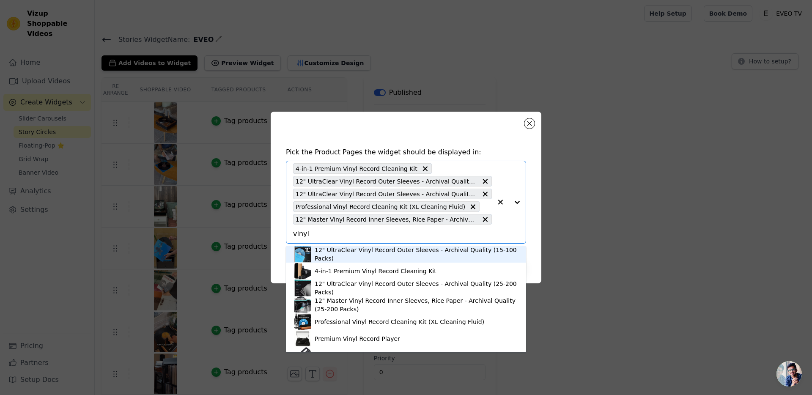
click at [336, 255] on div "12" UltraClear Vinyl Record Outer Sleeves - Archival Quality (15-100 Packs)" at bounding box center [416, 254] width 203 height 17
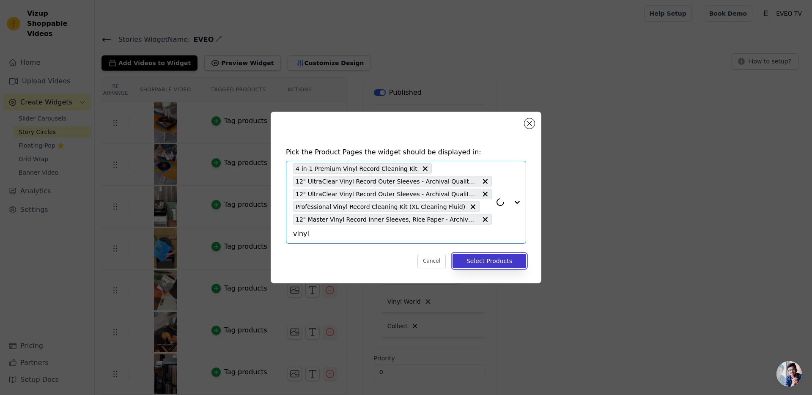
click at [512, 261] on button "Select Products" at bounding box center [490, 261] width 74 height 14
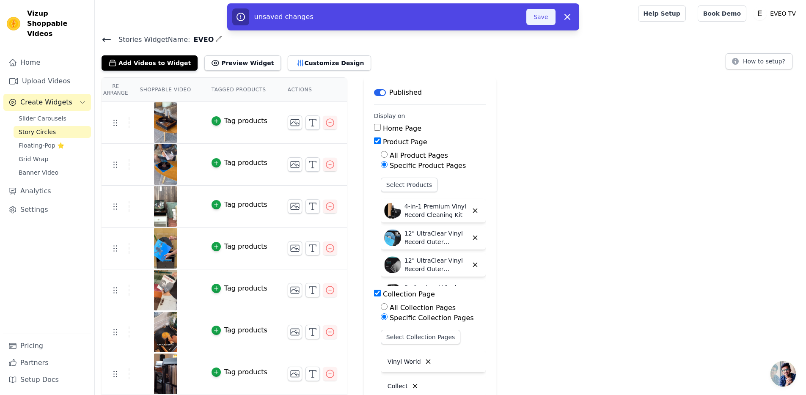
click at [541, 19] on button "Save" at bounding box center [540, 17] width 29 height 16
